Goal: Task Accomplishment & Management: Use online tool/utility

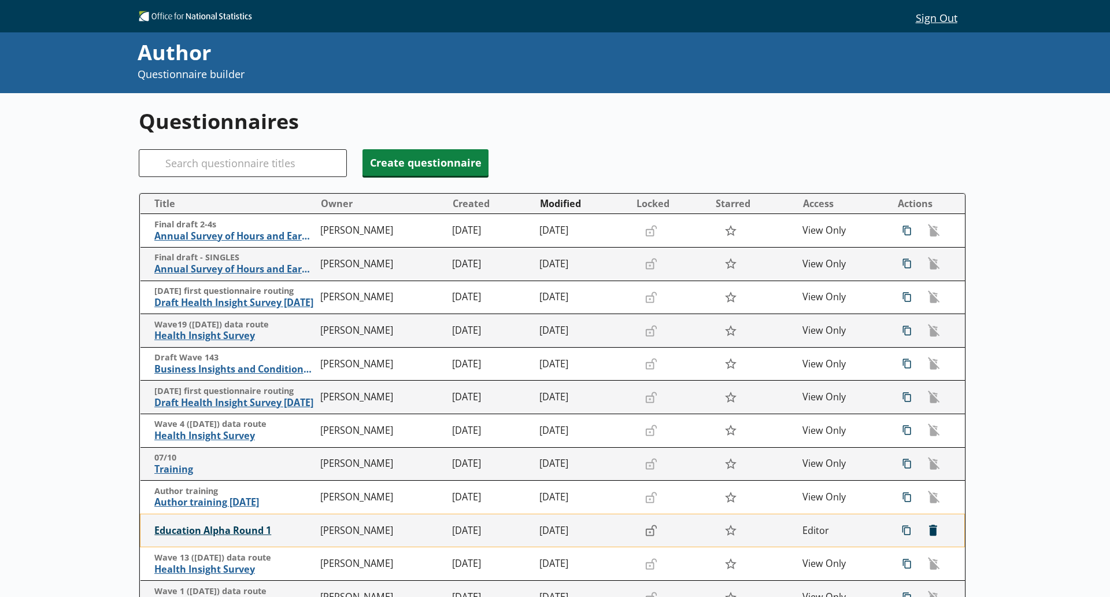
click at [221, 525] on span "Education Alpha Round 1" at bounding box center [234, 530] width 161 height 12
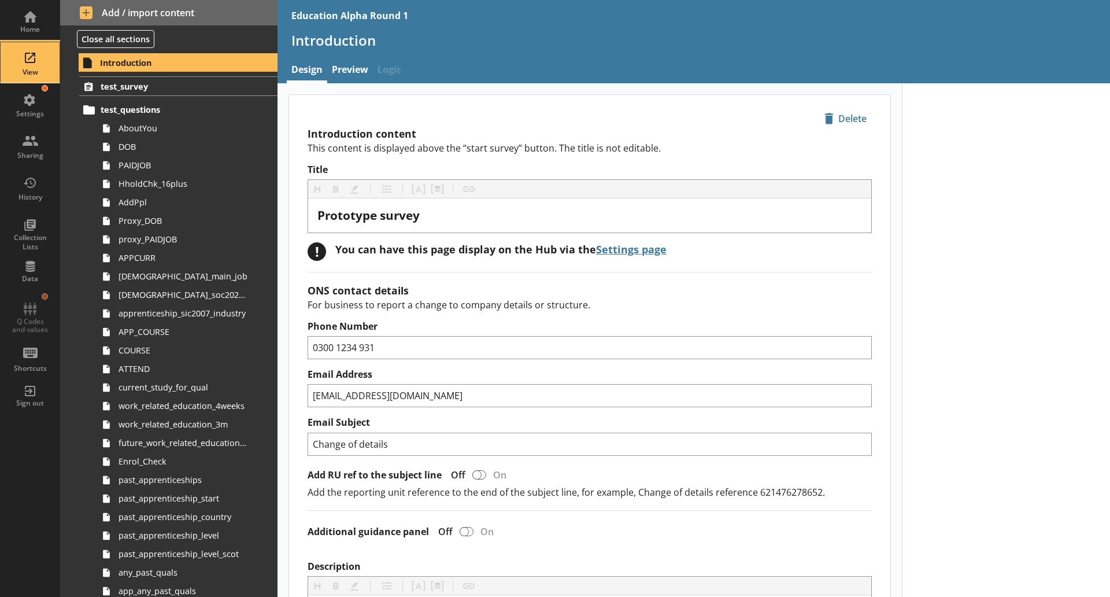
click at [40, 70] on div "View" at bounding box center [30, 72] width 40 height 9
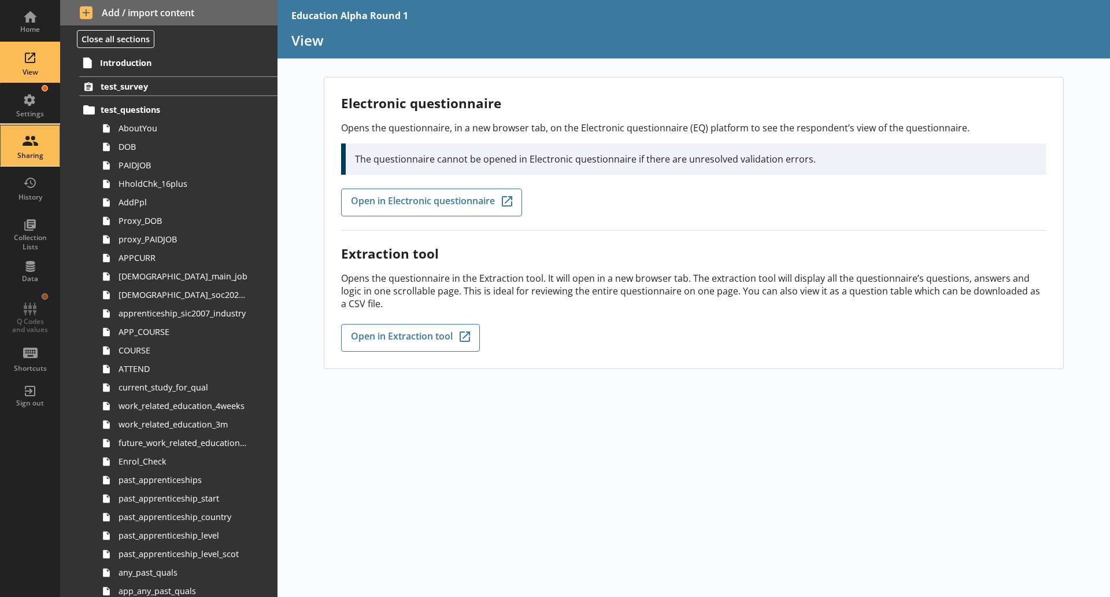
click at [32, 131] on div "Sharing" at bounding box center [30, 145] width 40 height 40
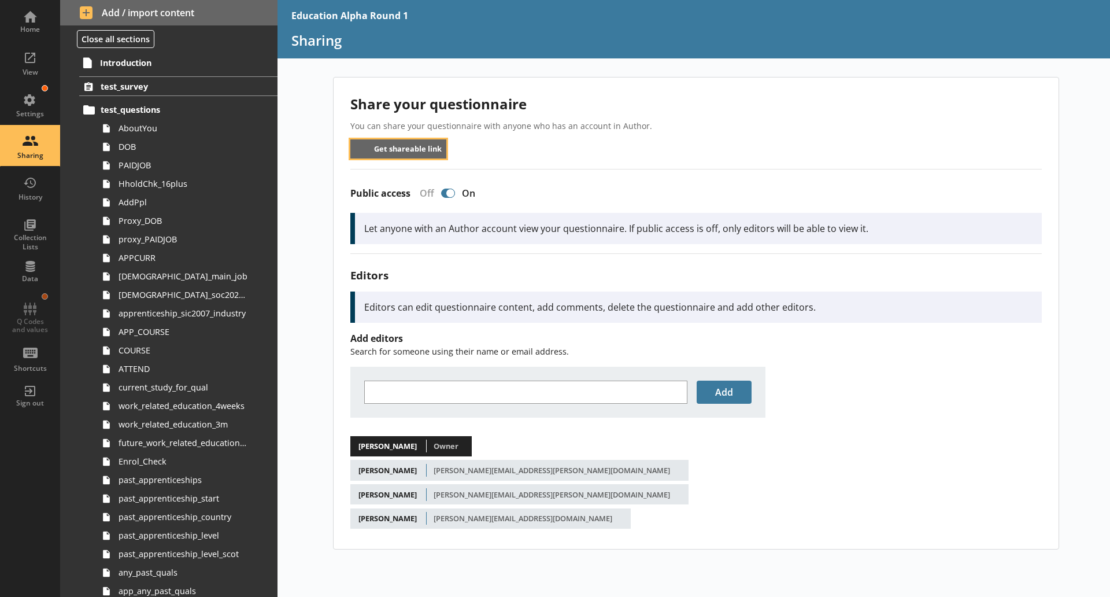
click at [398, 154] on button "Get shareable link" at bounding box center [398, 148] width 97 height 19
click at [451, 195] on div at bounding box center [450, 192] width 9 height 9
click at [443, 199] on input "Public access" at bounding box center [448, 193] width 18 height 20
checkbox input "true"
click at [416, 156] on button "Get shareable link" at bounding box center [398, 148] width 97 height 19
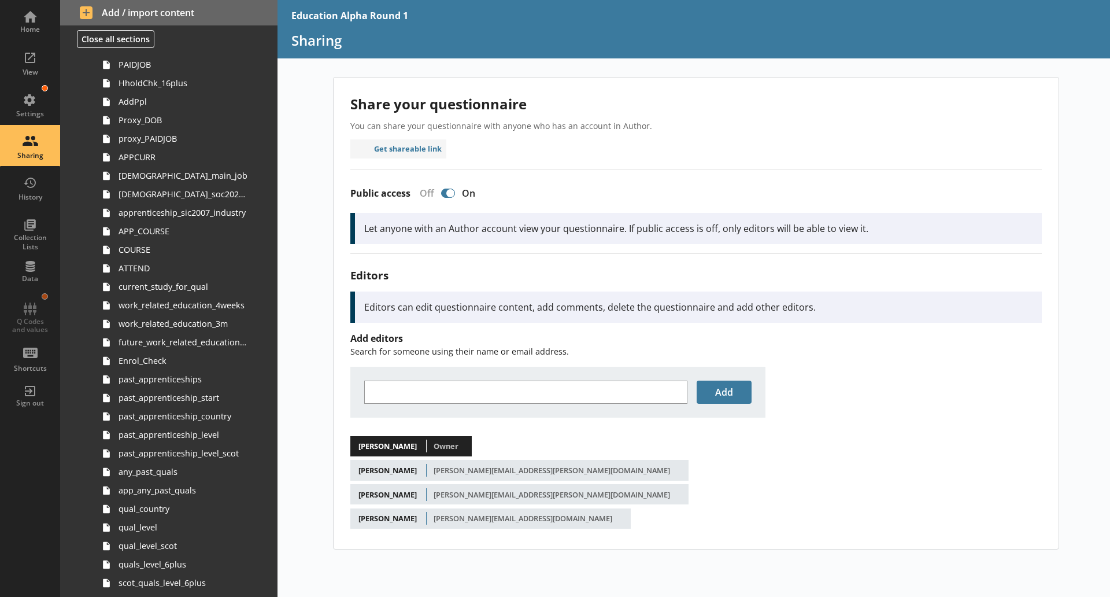
scroll to position [103, 0]
click at [199, 347] on link "future_work_related_education_3m" at bounding box center [187, 340] width 180 height 18
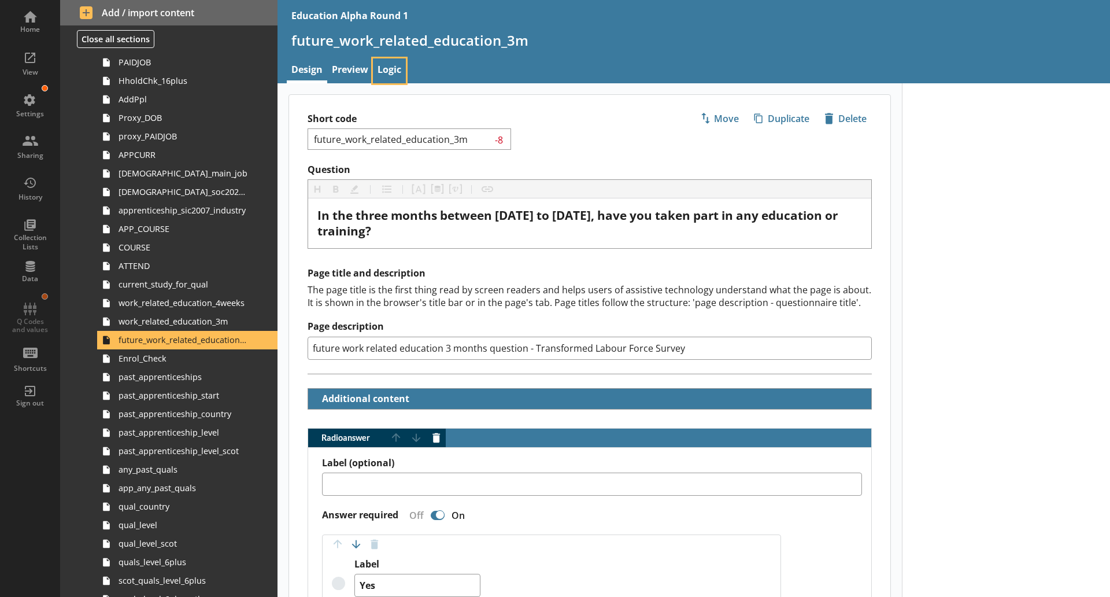
click at [384, 73] on link "Logic" at bounding box center [389, 70] width 33 height 25
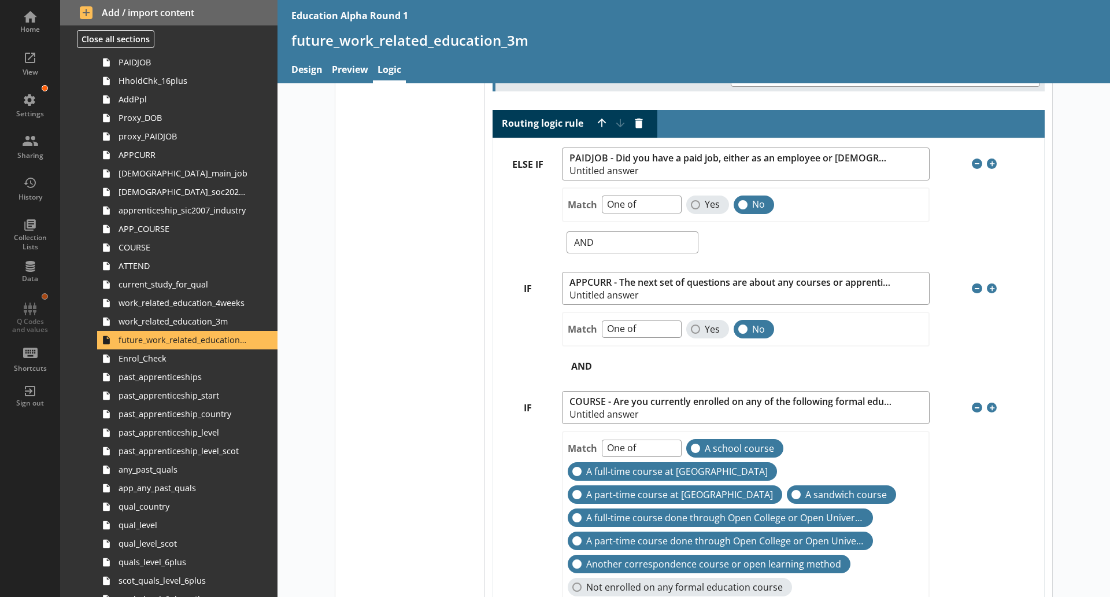
scroll to position [540, 0]
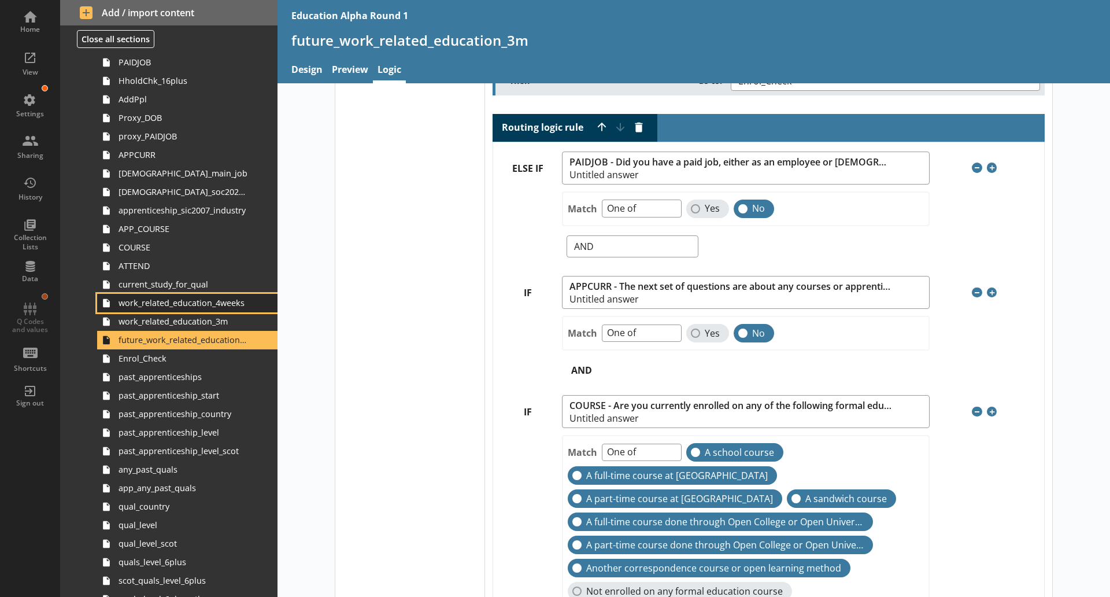
click at [188, 310] on link "work_related_education_4weeks" at bounding box center [187, 303] width 180 height 18
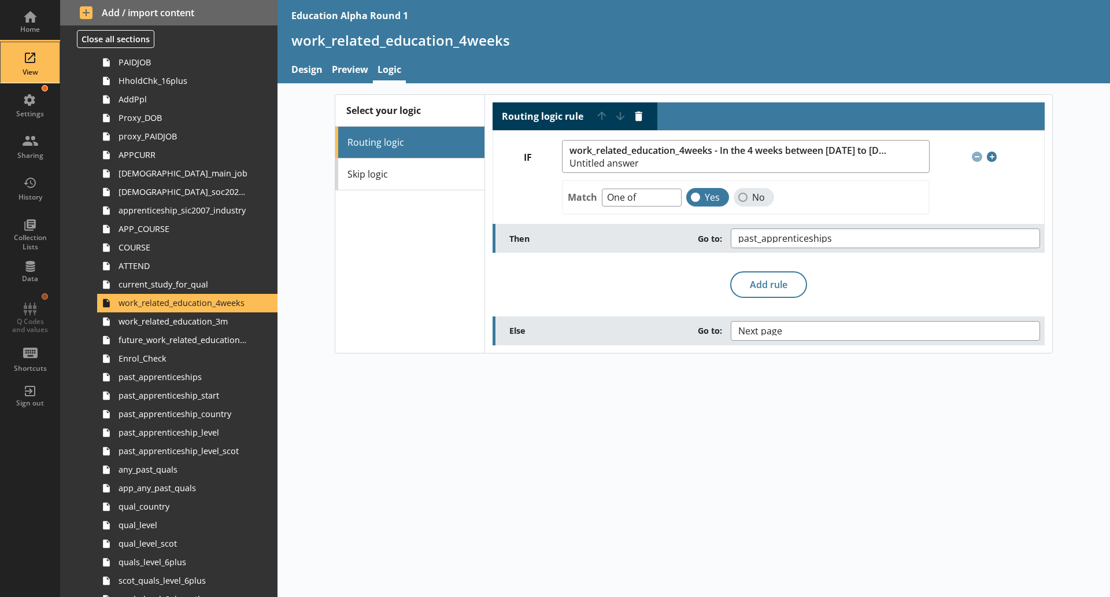
click at [28, 71] on div "View" at bounding box center [30, 72] width 40 height 9
